Goal: Task Accomplishment & Management: Manage account settings

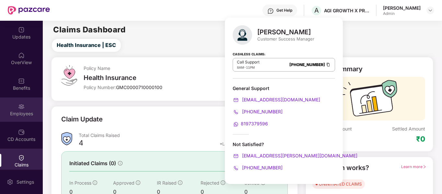
click at [21, 109] on img at bounding box center [21, 106] width 6 height 6
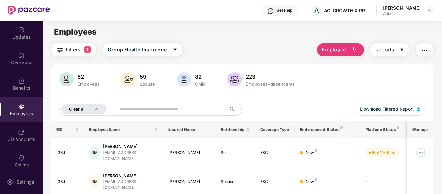
click at [95, 108] on icon "close" at bounding box center [96, 109] width 4 height 4
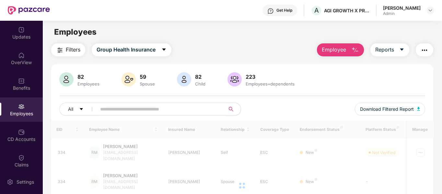
click at [106, 108] on input "text" at bounding box center [158, 109] width 116 height 10
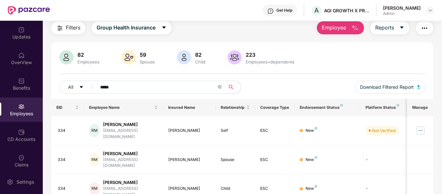
scroll to position [32, 0]
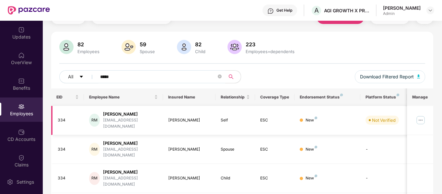
type input "*****"
drag, startPoint x: 149, startPoint y: 121, endPoint x: 104, endPoint y: 121, distance: 44.7
click at [104, 121] on div "RM [PERSON_NAME] [EMAIL_ADDRESS][DOMAIN_NAME]" at bounding box center [123, 120] width 69 height 18
copy div "[EMAIL_ADDRESS][DOMAIN_NAME]"
click at [58, 119] on div "334" at bounding box center [68, 120] width 21 height 6
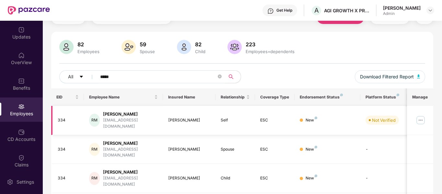
click at [122, 115] on div "[PERSON_NAME]" at bounding box center [130, 114] width 55 height 6
click at [421, 116] on img at bounding box center [420, 120] width 10 height 10
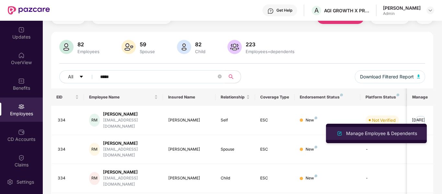
click at [366, 133] on div "Manage Employee & Dependents" at bounding box center [382, 133] width 74 height 7
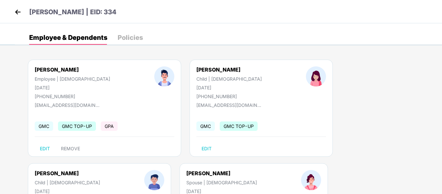
click at [49, 98] on div "[PHONE_NUMBER]" at bounding box center [72, 97] width 75 height 6
copy div "919810695925"
